Goal: Communication & Community: Answer question/provide support

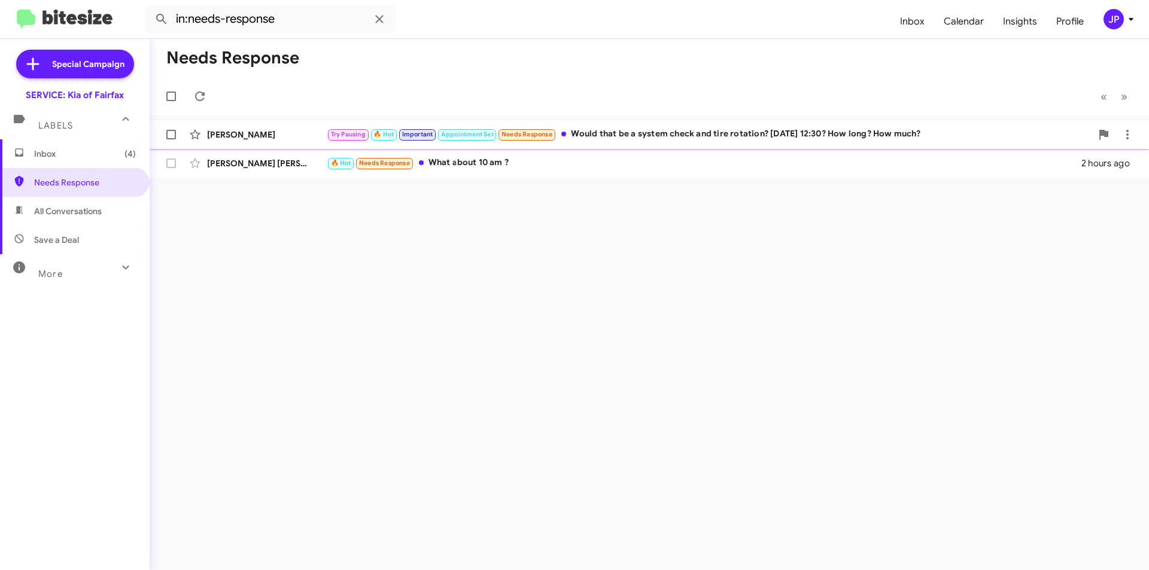
click at [772, 139] on div "Try Pausing 🔥 Hot Important Appointment Set Needs Response Would that be a syst…" at bounding box center [709, 134] width 765 height 14
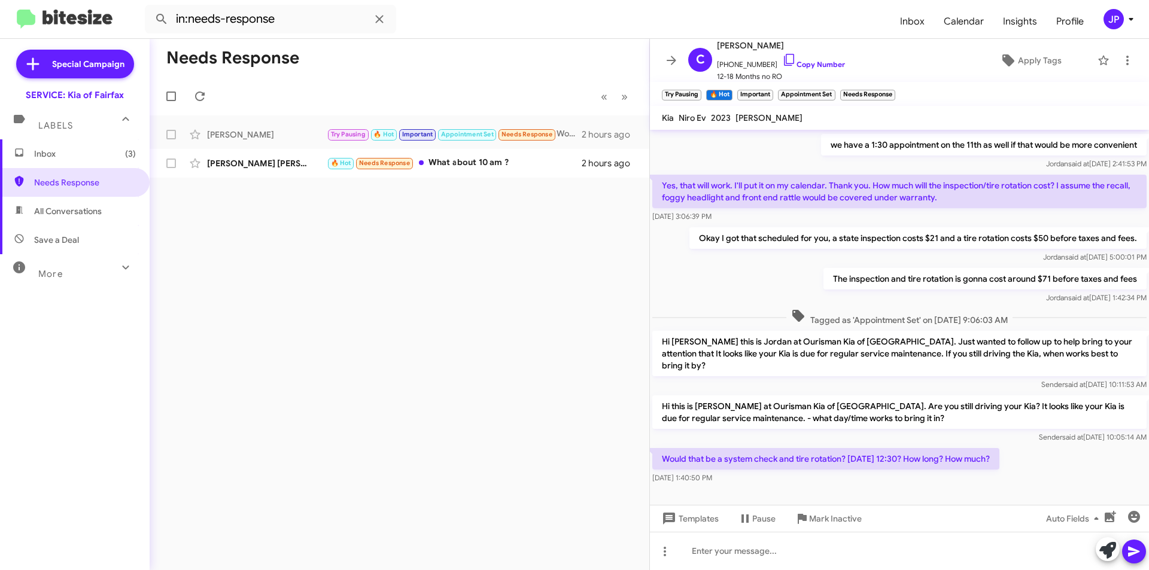
scroll to position [294, 0]
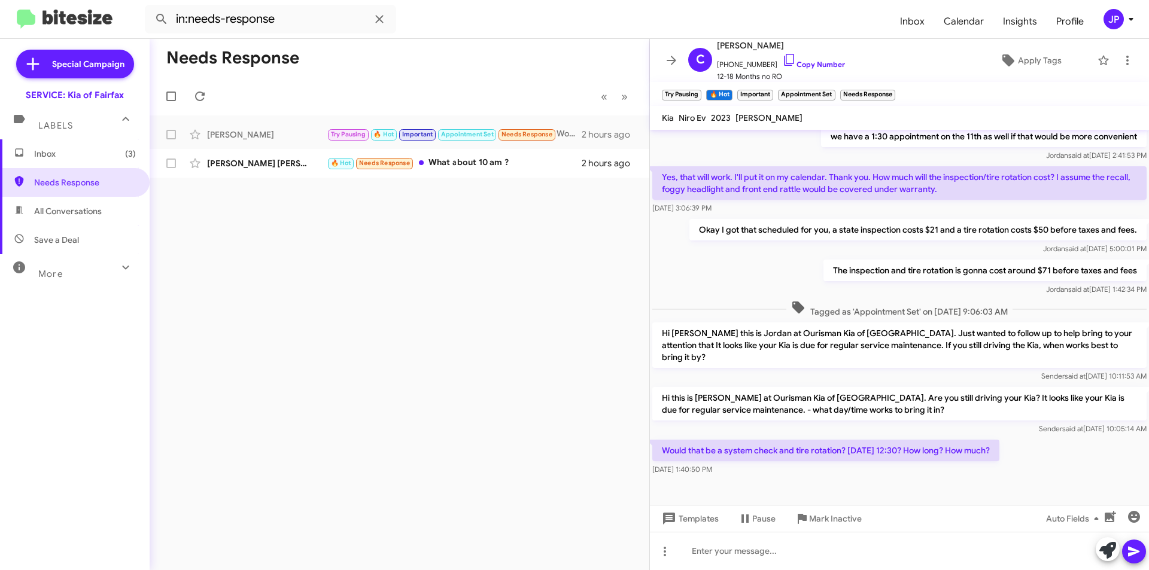
drag, startPoint x: 768, startPoint y: 447, endPoint x: 1036, endPoint y: 447, distance: 268.0
click at [1036, 447] on div "Would that be a system check and tire rotation? [DATE] 12:30? How long? How muc…" at bounding box center [899, 457] width 499 height 41
drag, startPoint x: 508, startPoint y: 181, endPoint x: 507, endPoint y: 172, distance: 8.4
click at [508, 180] on div "Needs Response « Previous » Next [PERSON_NAME] Try Pausing 🔥 Hot Important Appo…" at bounding box center [400, 304] width 500 height 531
click at [507, 172] on div "[PERSON_NAME] [PERSON_NAME] 🔥 Hot Needs Response What about 10 am ? 2 hours ago" at bounding box center [399, 163] width 480 height 24
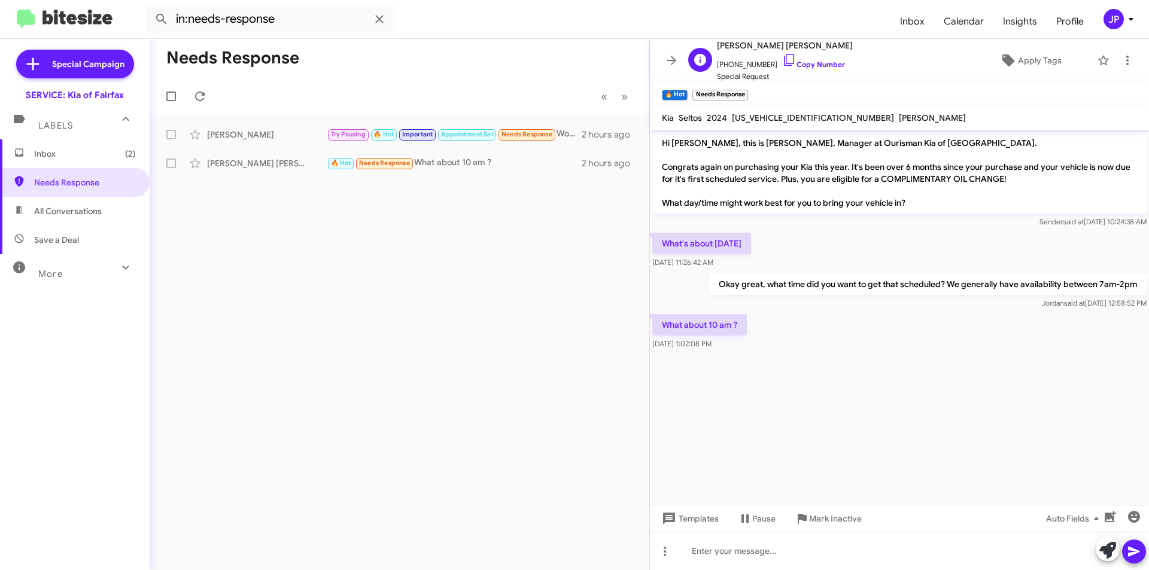
click at [789, 69] on span "[PHONE_NUMBER] Copy Number" at bounding box center [785, 62] width 136 height 18
click at [783, 65] on icon at bounding box center [789, 60] width 14 height 14
click at [826, 549] on div at bounding box center [899, 551] width 499 height 38
click at [696, 514] on span "Templates" at bounding box center [688, 519] width 59 height 22
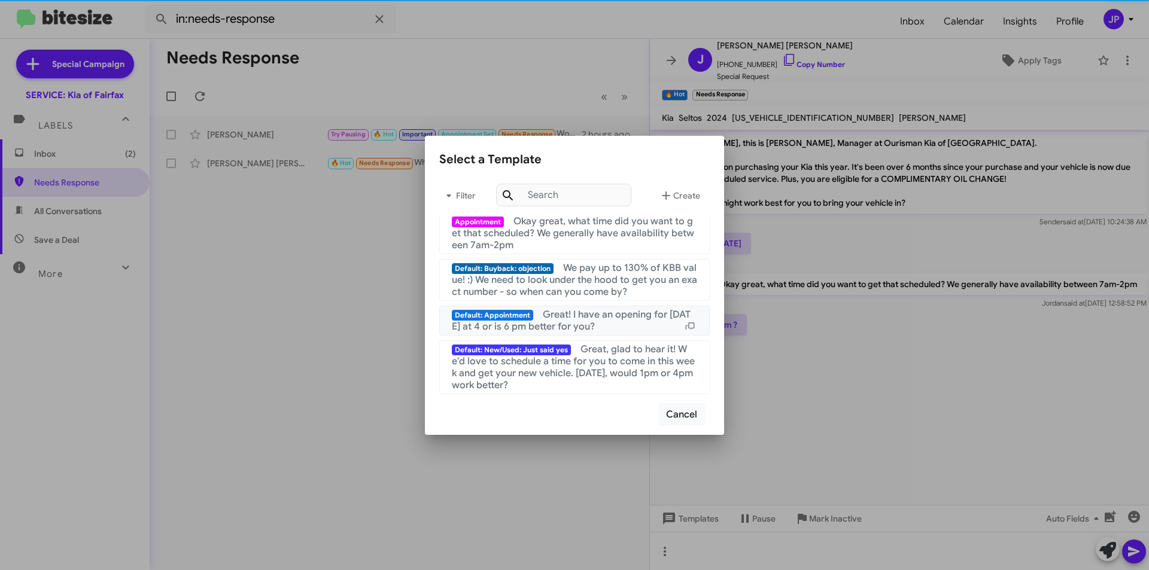
scroll to position [179, 0]
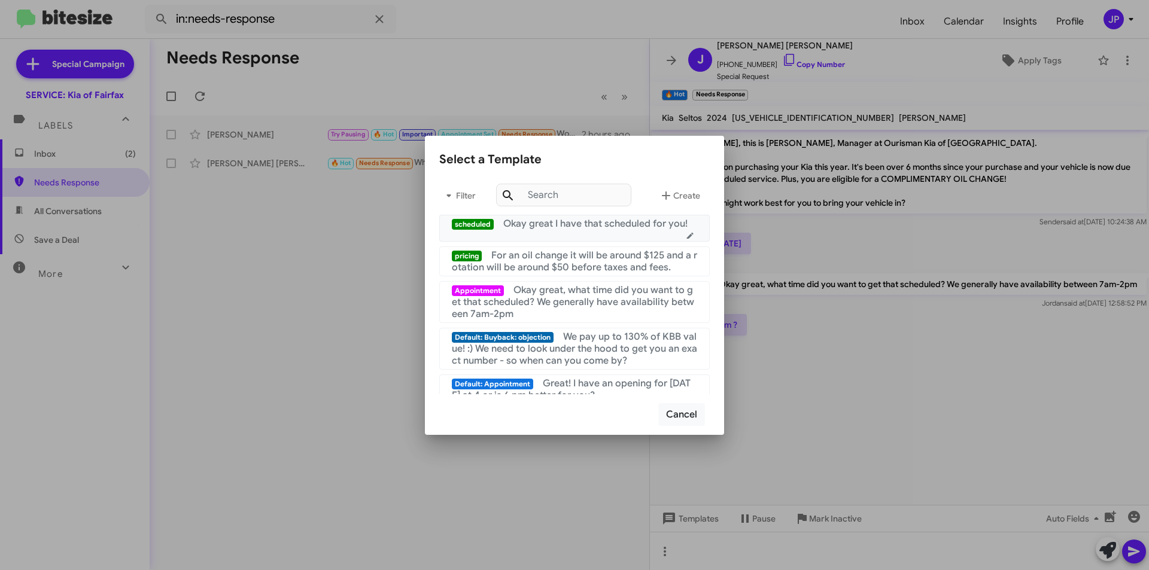
click at [639, 230] on span "Okay great I have that scheduled for you!" at bounding box center [595, 224] width 184 height 12
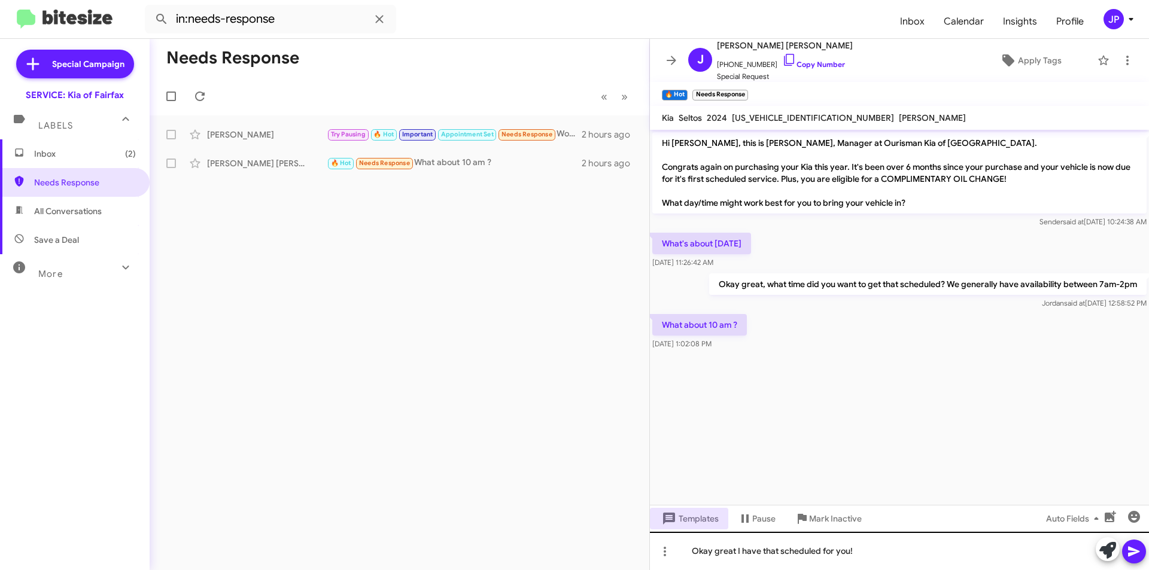
click at [650, 508] on button "Templates" at bounding box center [689, 519] width 78 height 22
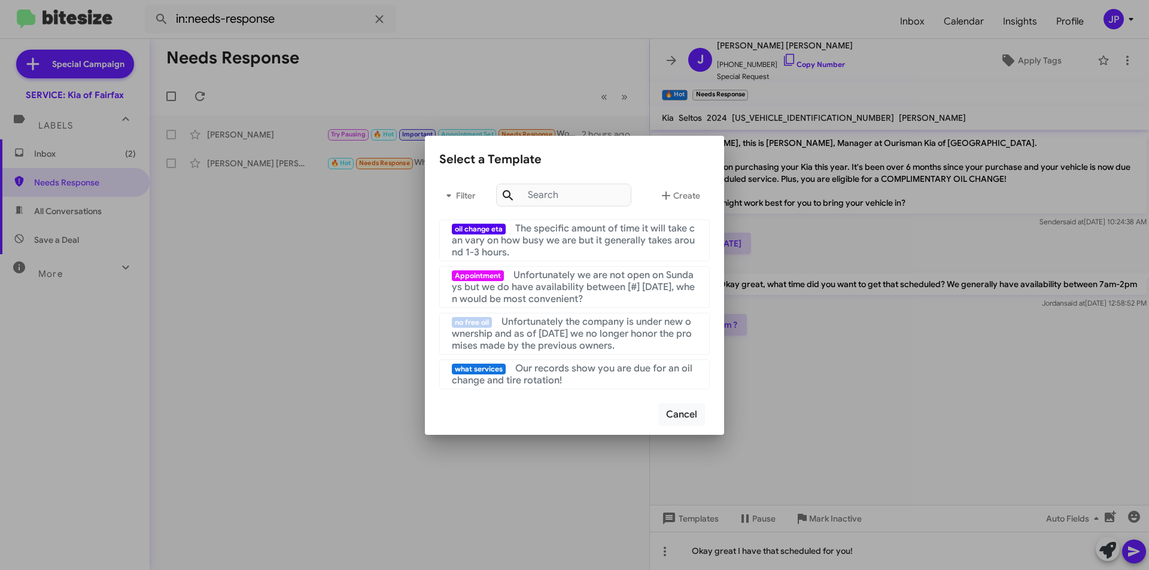
click at [1032, 292] on div at bounding box center [574, 285] width 1149 height 570
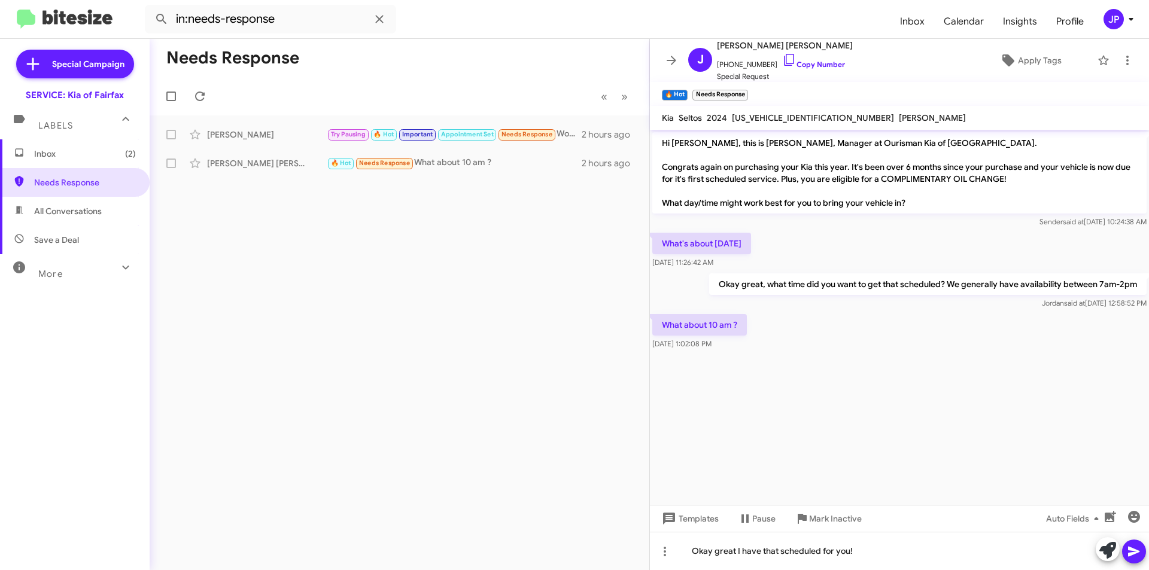
click at [1130, 549] on icon at bounding box center [1133, 552] width 11 height 10
click at [839, 518] on span "Mark Inactive" at bounding box center [835, 519] width 53 height 22
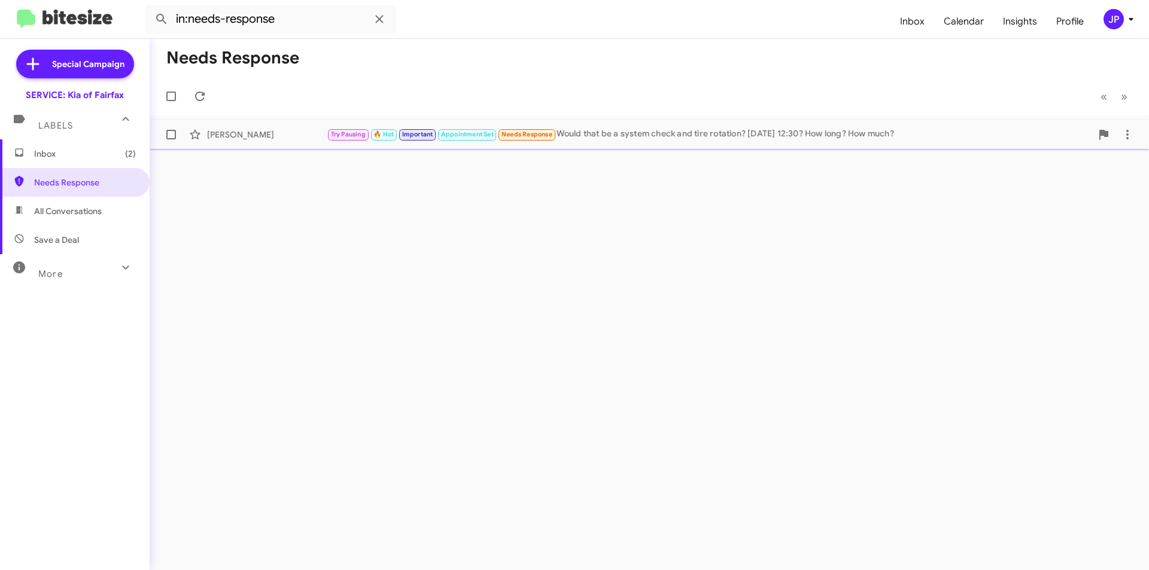
click at [911, 141] on div "Try Pausing 🔥 Hot Important Appointment Set Needs Response Would that be a syst…" at bounding box center [709, 134] width 765 height 14
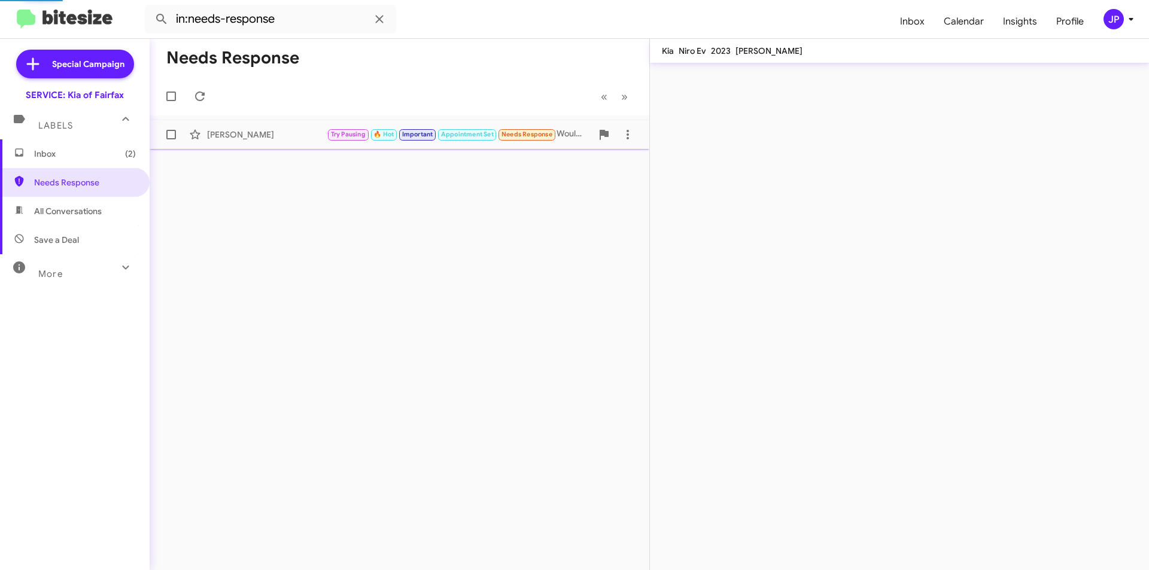
click at [911, 141] on div "[PERSON_NAME] Ev 2023 [PERSON_NAME]" at bounding box center [899, 304] width 499 height 531
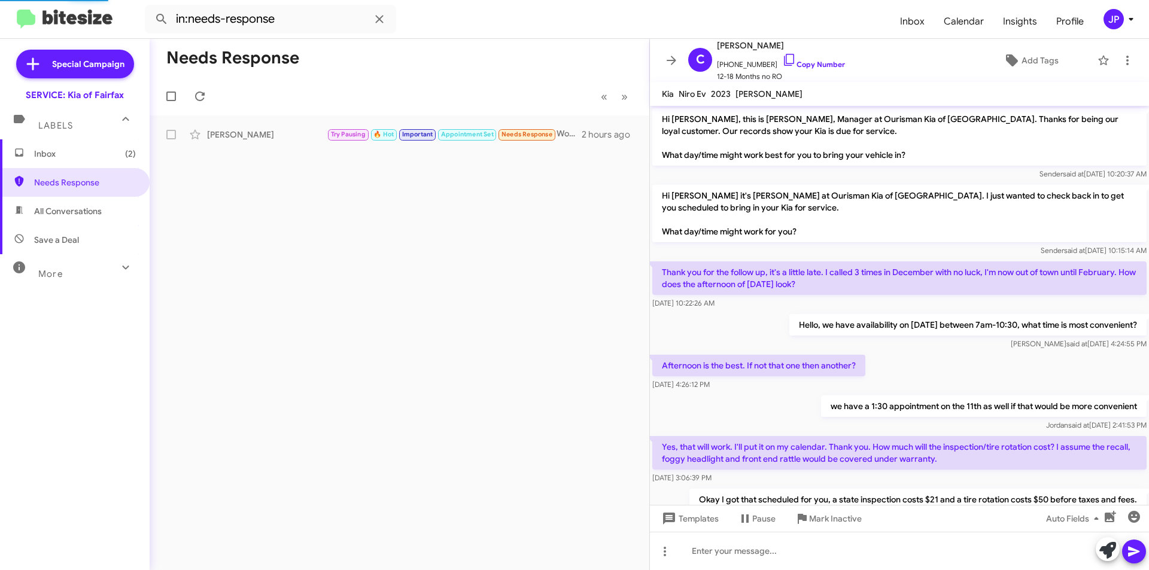
scroll to position [270, 0]
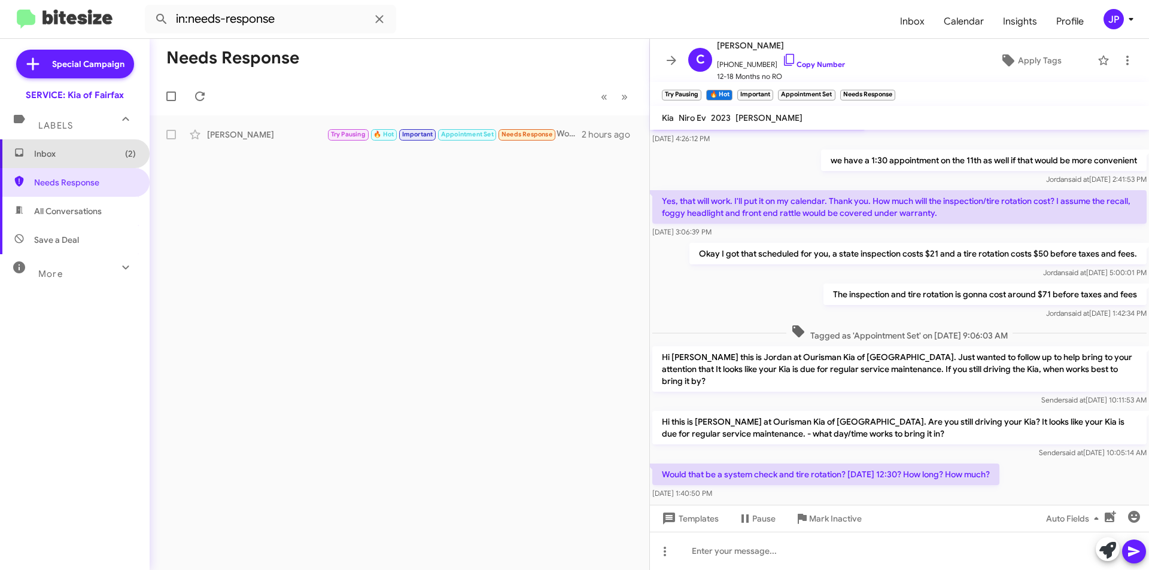
click at [92, 152] on span "Inbox (2)" at bounding box center [85, 154] width 102 height 12
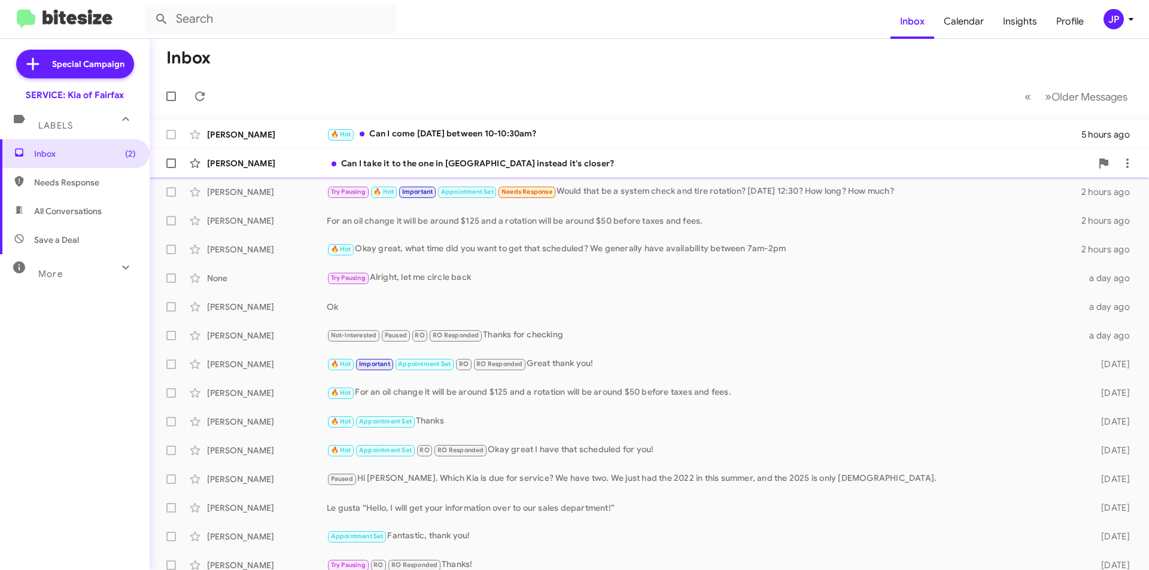
click at [573, 154] on div "[PERSON_NAME] Can I take it to the one in [GEOGRAPHIC_DATA] instead it's closer…" at bounding box center [649, 163] width 980 height 24
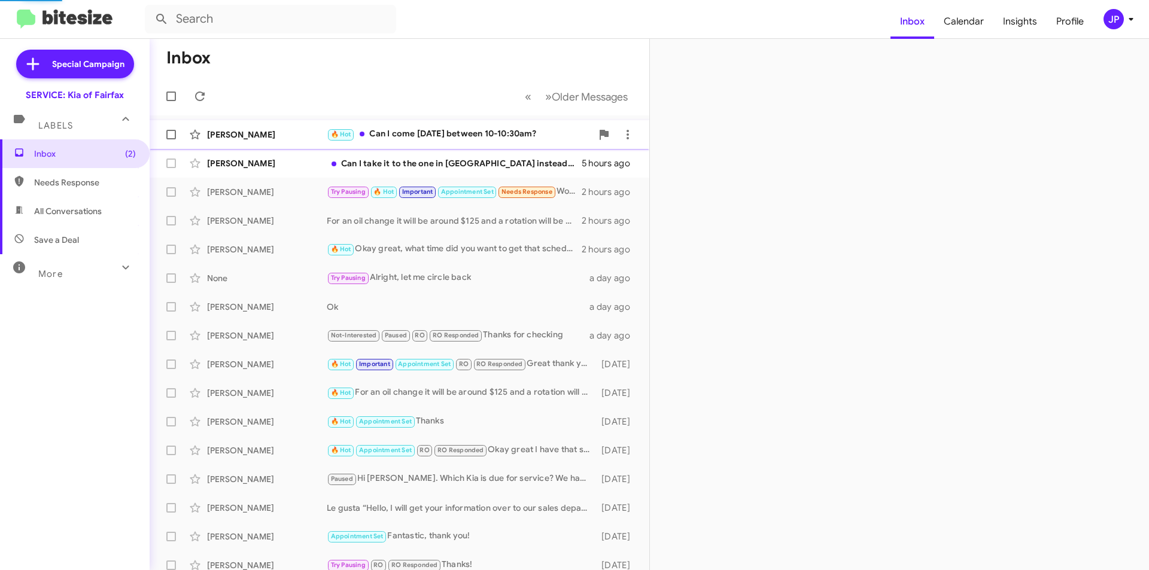
click at [581, 144] on div "[PERSON_NAME] 🔥 Hot Can I come [DATE] between 10-10:30am? 5 hours ago" at bounding box center [399, 135] width 480 height 24
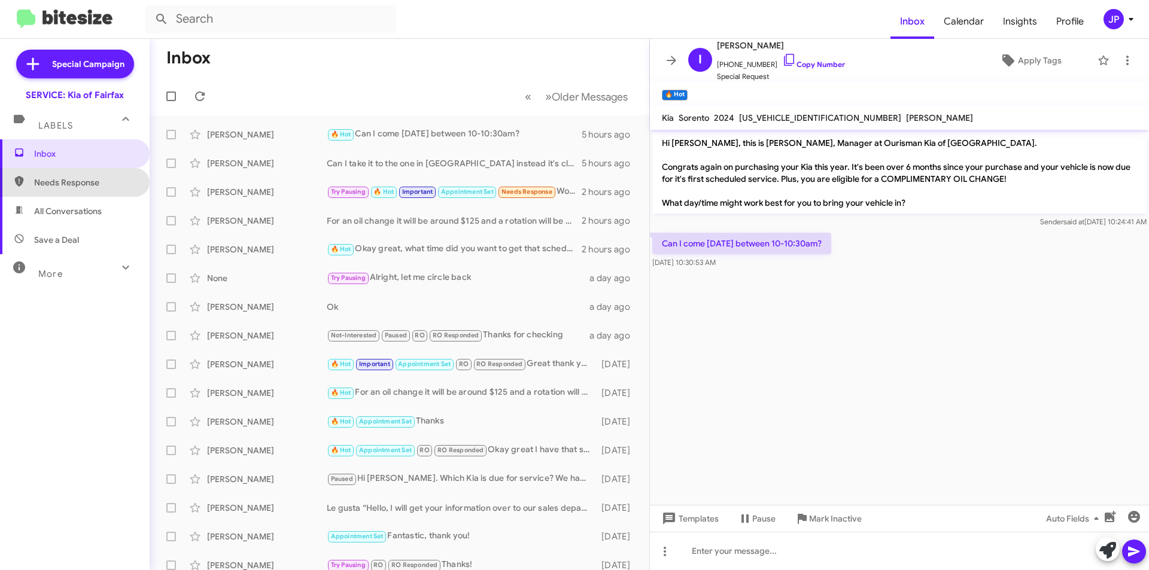
click at [82, 190] on span "Needs Response" at bounding box center [75, 182] width 150 height 29
type input "in:needs-response"
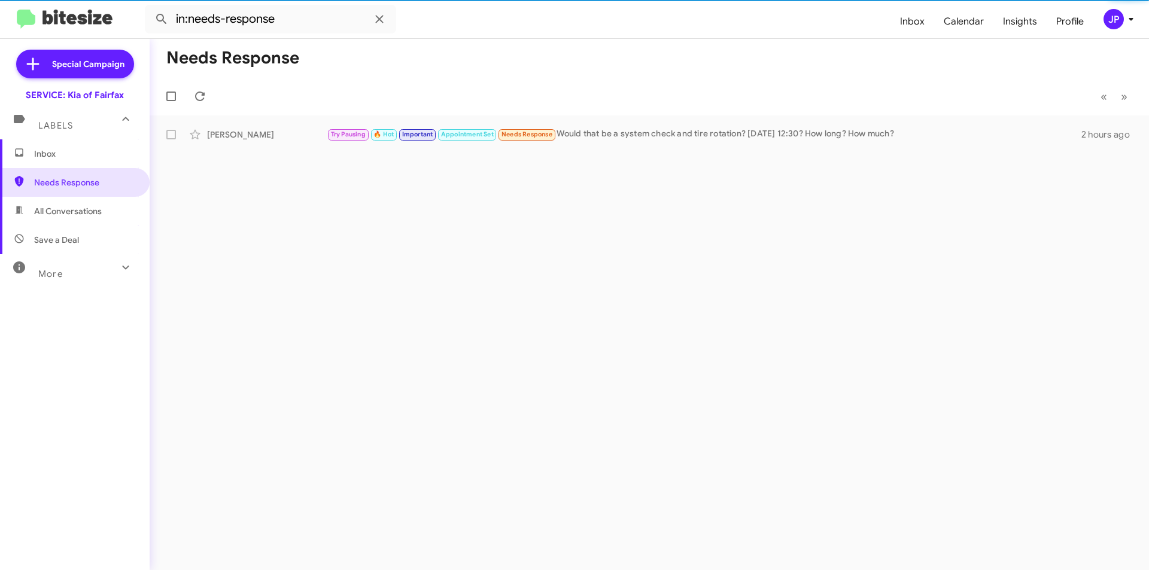
click at [102, 157] on span "Inbox" at bounding box center [85, 154] width 102 height 12
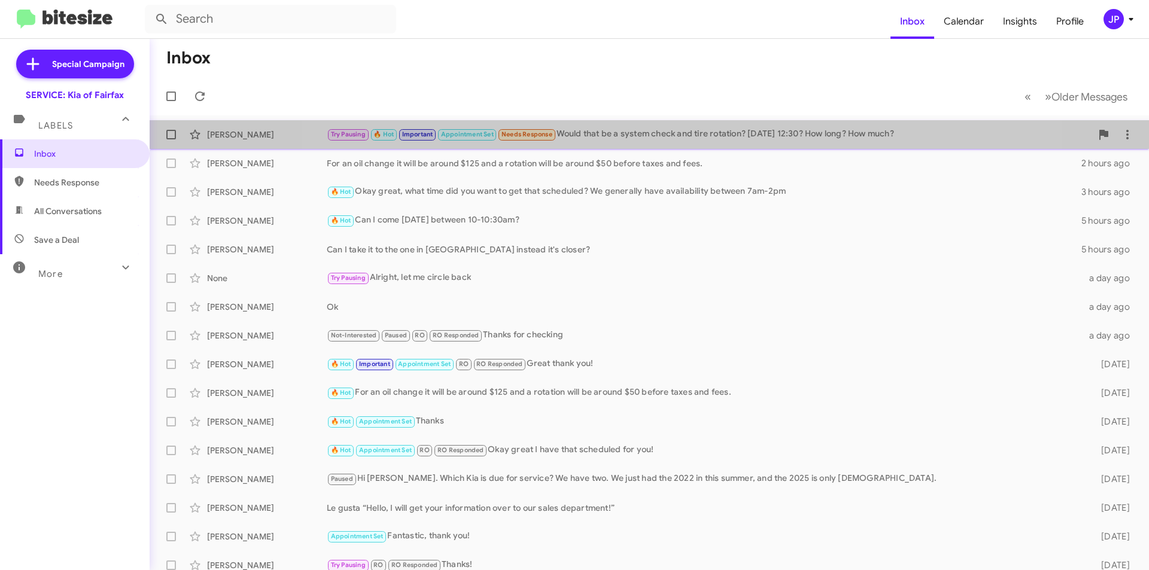
click at [657, 141] on div "Try Pausing 🔥 Hot Important Appointment Set Needs Response Would that be a syst…" at bounding box center [709, 134] width 765 height 14
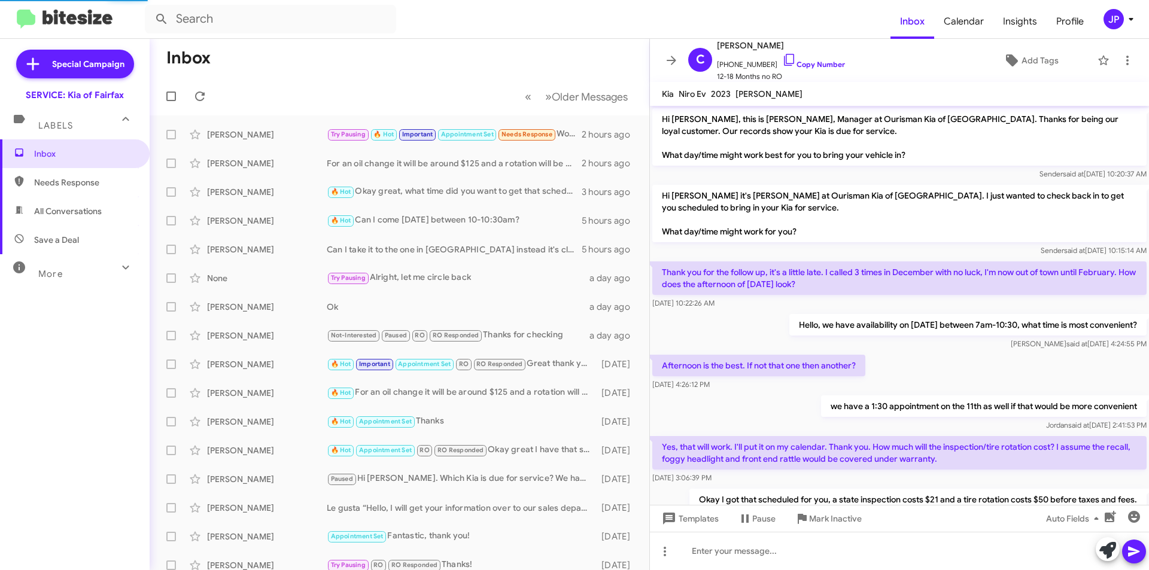
scroll to position [270, 0]
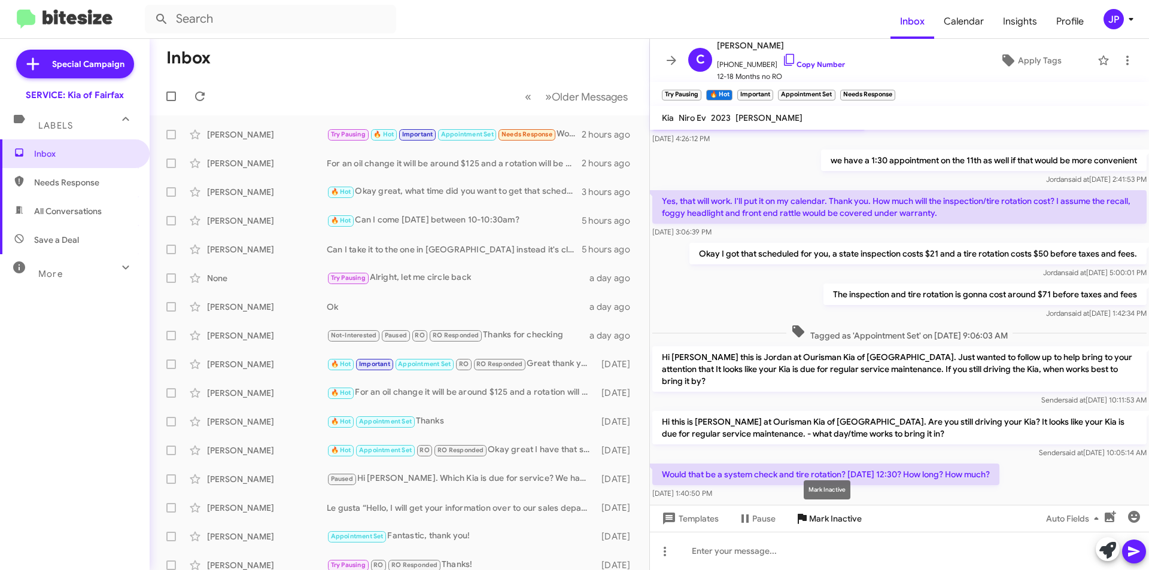
click at [853, 521] on span "Mark Inactive" at bounding box center [835, 519] width 53 height 22
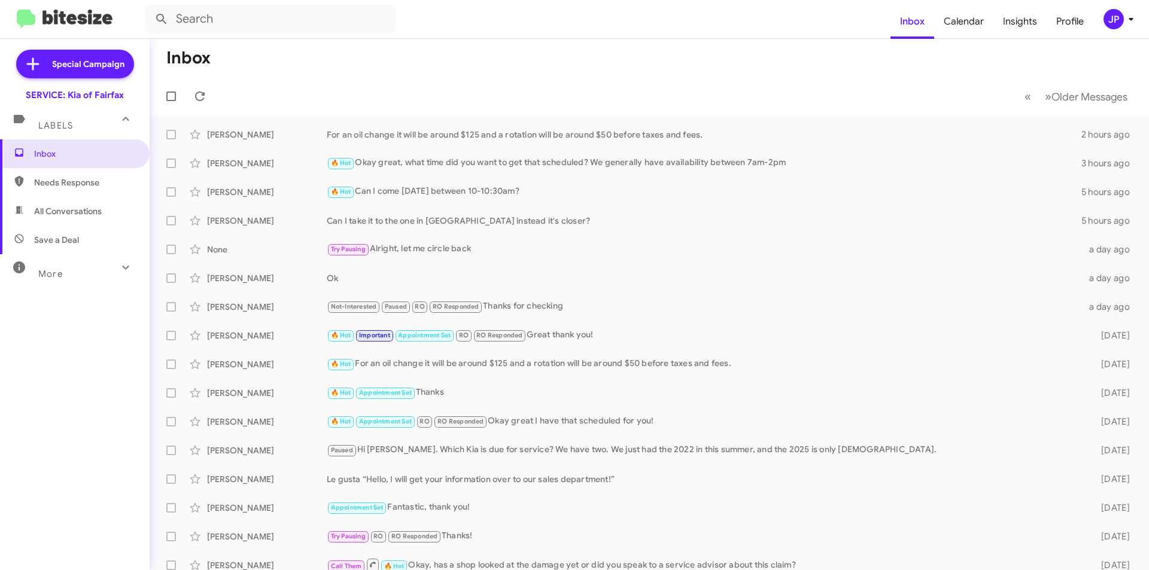
click at [72, 190] on span "Needs Response" at bounding box center [75, 182] width 150 height 29
type input "in:needs-response"
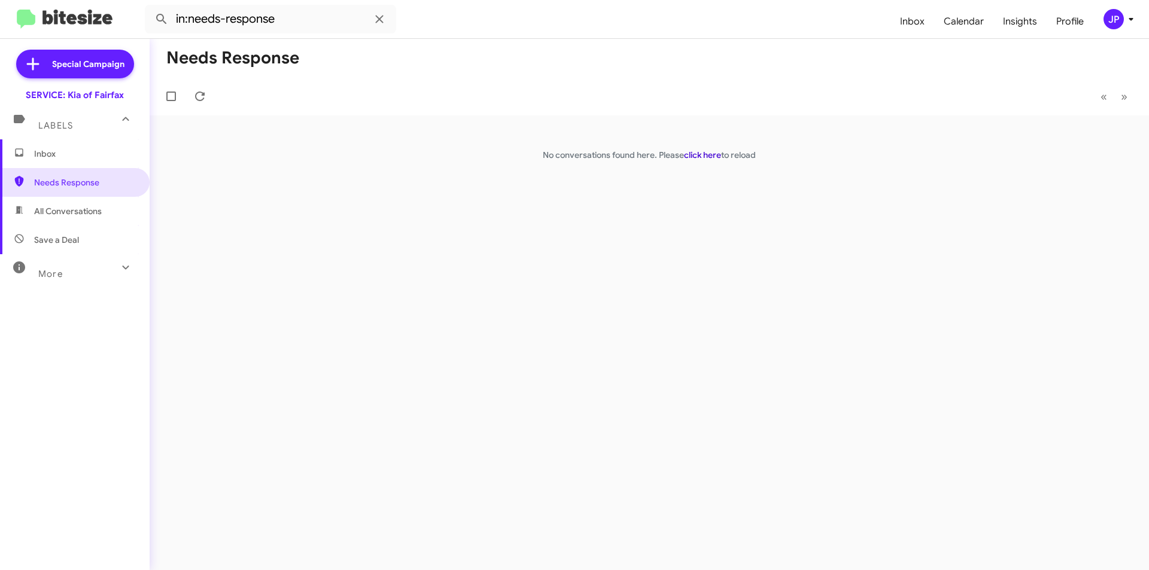
drag, startPoint x: 717, startPoint y: 162, endPoint x: 713, endPoint y: 156, distance: 7.5
click at [716, 162] on div "Needs Response « Previous » Next No conversations found here. Please click here…" at bounding box center [649, 304] width 999 height 531
click at [713, 156] on link "click here" at bounding box center [702, 155] width 37 height 11
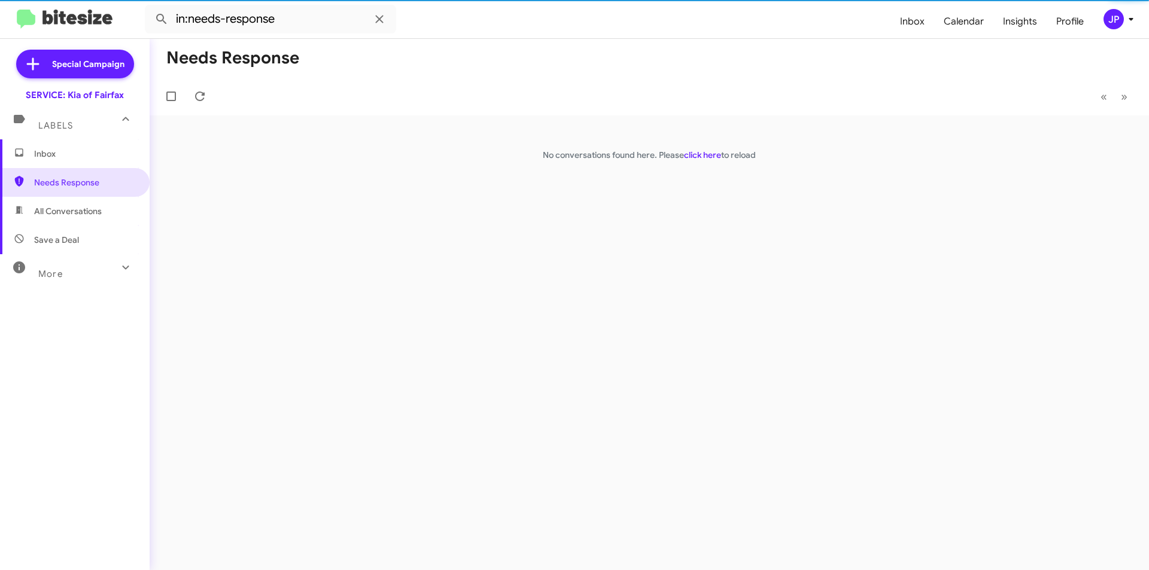
click at [71, 155] on span "Inbox" at bounding box center [85, 154] width 102 height 12
